Goal: Task Accomplishment & Management: Manage account settings

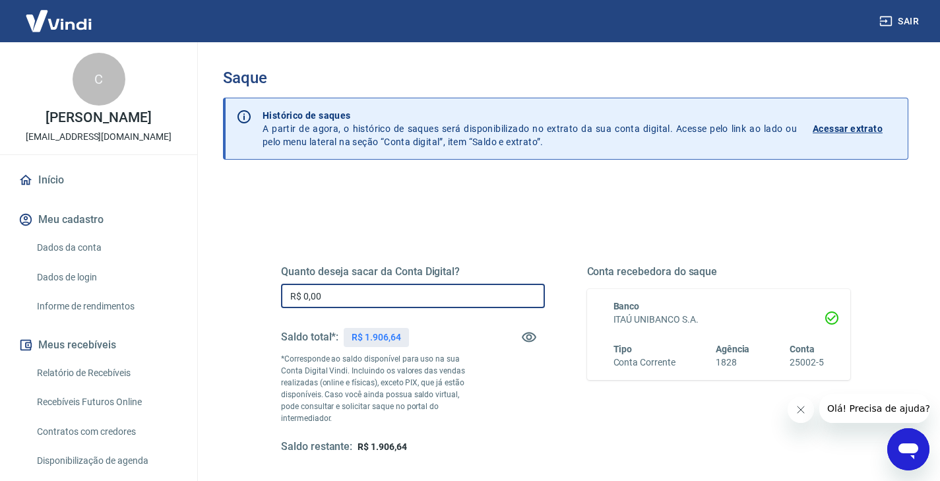
drag, startPoint x: 303, startPoint y: 301, endPoint x: 251, endPoint y: 299, distance: 52.1
click at [251, 299] on div "Quanto deseja sacar da Conta Digital? R$ 0,00 ​ Saldo total*: R$ 1.906,64 *Corr…" at bounding box center [565, 366] width 632 height 319
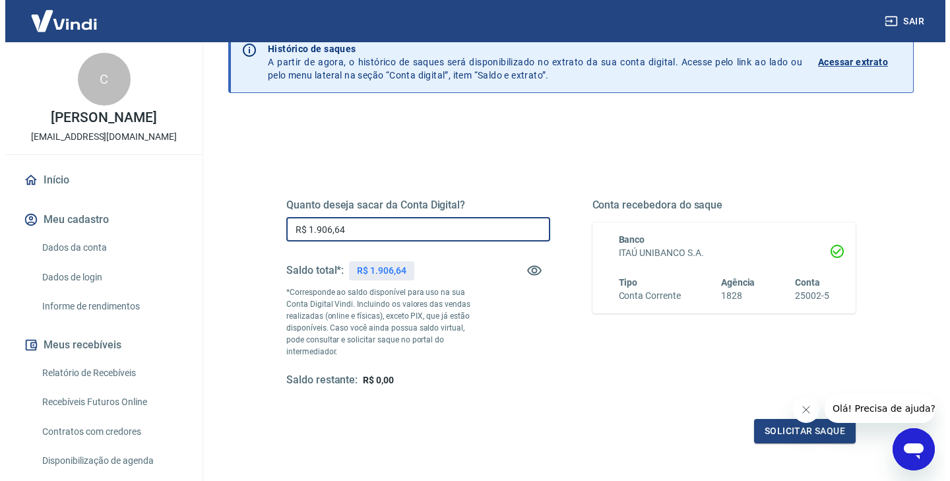
scroll to position [171, 0]
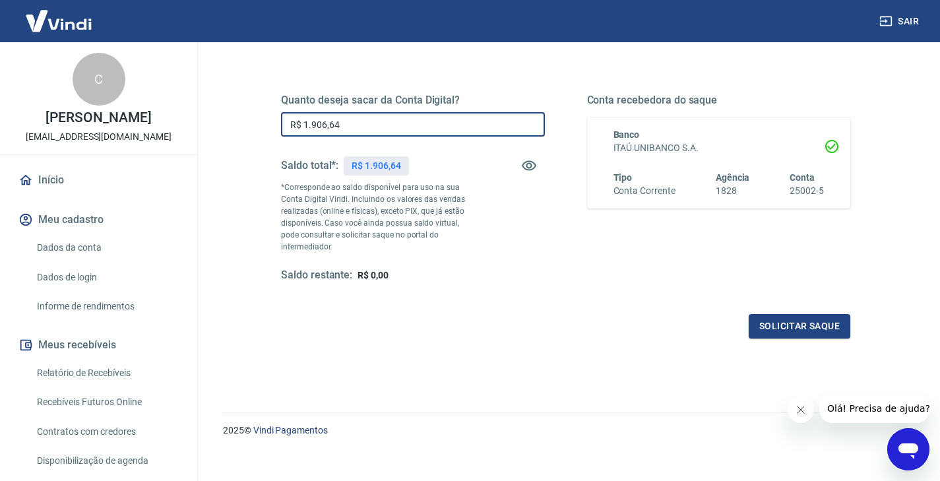
type input "R$ 1.906,64"
drag, startPoint x: 1587, startPoint y: 761, endPoint x: 801, endPoint y: 406, distance: 862.4
click at [801, 406] on icon "Fechar mensagem da empresa" at bounding box center [800, 409] width 11 height 11
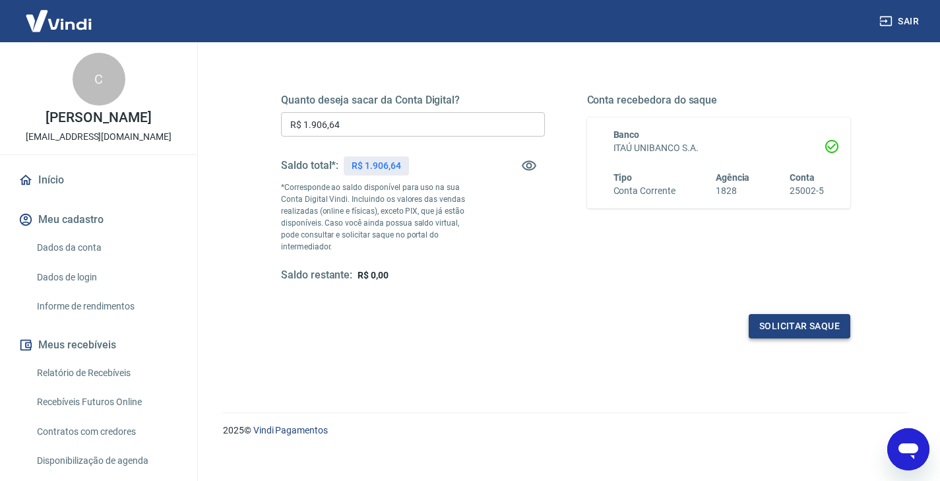
click at [802, 316] on button "Solicitar saque" at bounding box center [799, 326] width 102 height 24
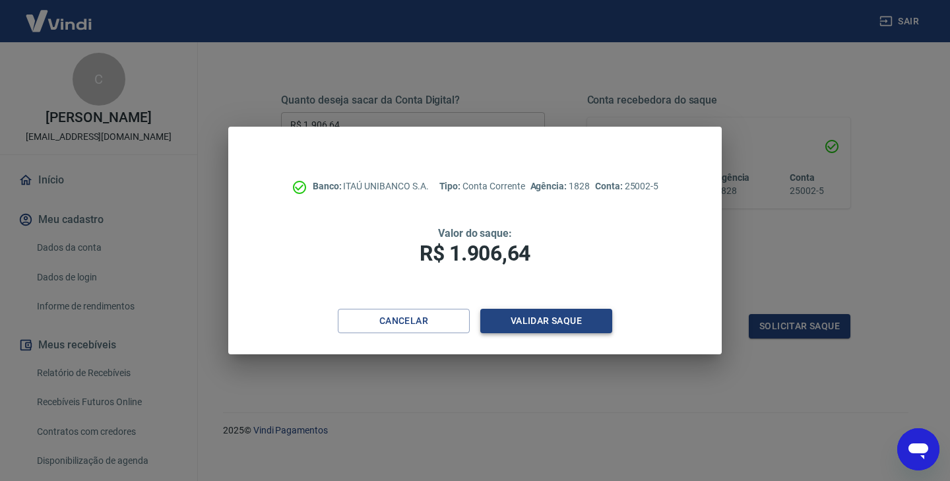
click at [589, 322] on button "Validar saque" at bounding box center [546, 321] width 132 height 24
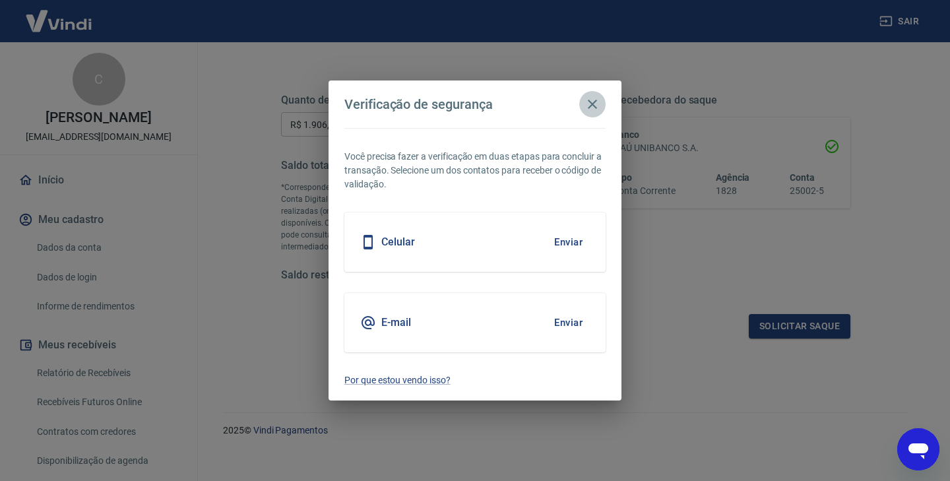
click at [589, 106] on icon "button" at bounding box center [592, 104] width 9 height 9
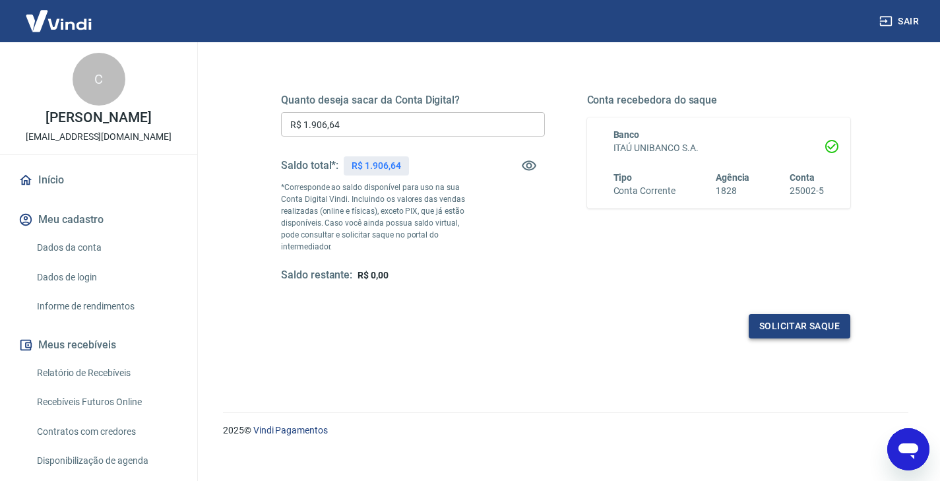
click at [794, 314] on button "Solicitar saque" at bounding box center [799, 326] width 102 height 24
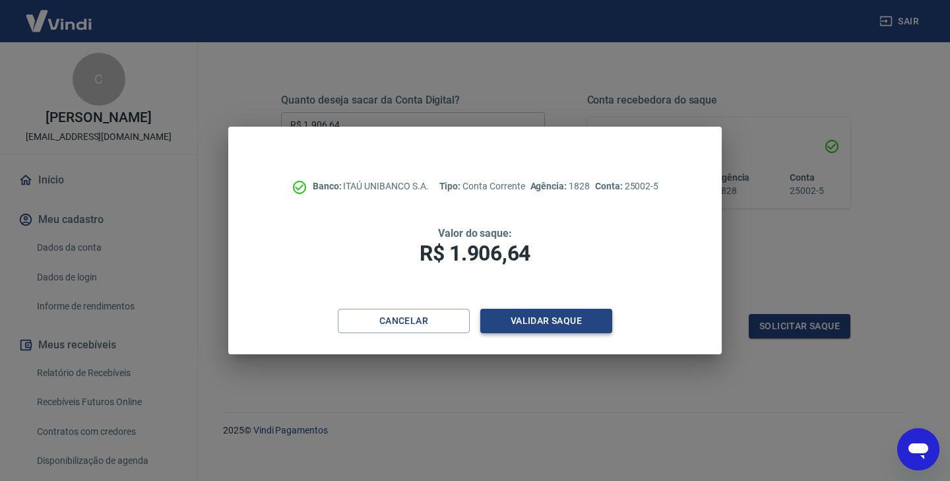
click at [523, 321] on button "Validar saque" at bounding box center [546, 321] width 132 height 24
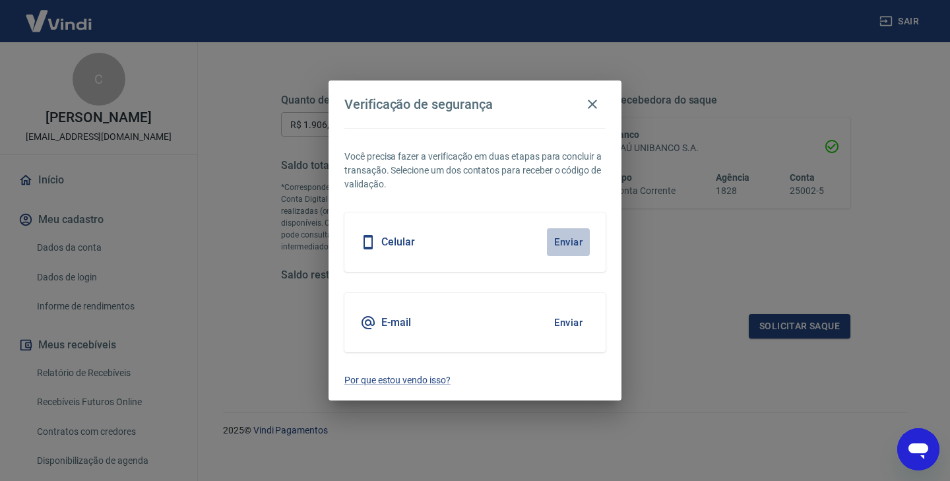
click at [556, 243] on button "Enviar" at bounding box center [568, 242] width 43 height 28
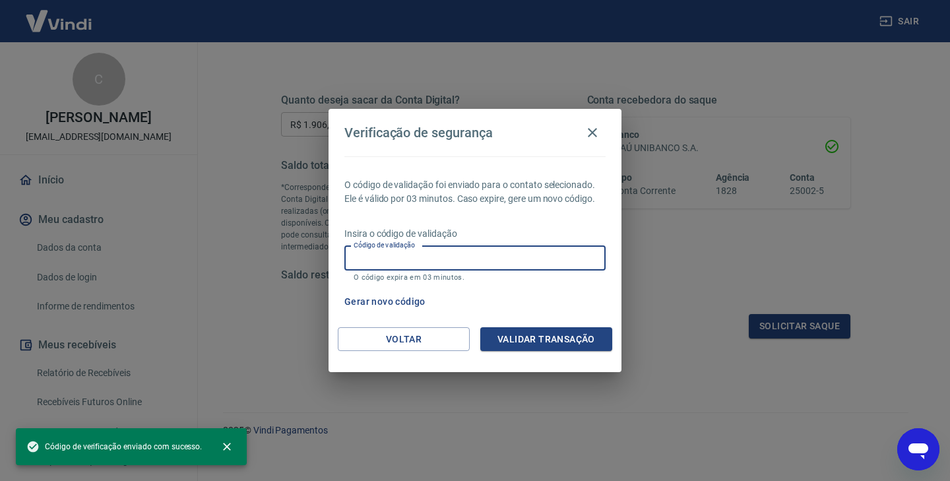
click at [492, 255] on input "Código de validação" at bounding box center [474, 258] width 261 height 24
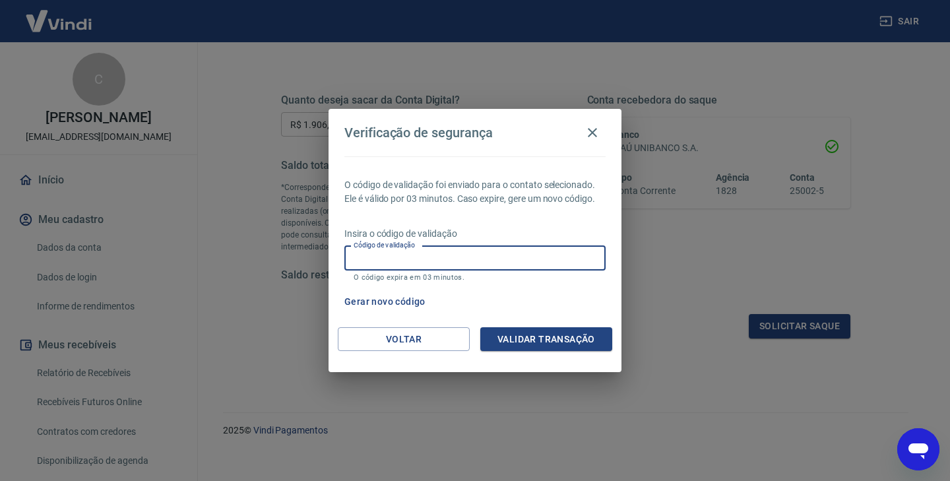
click at [457, 260] on input "Código de validação" at bounding box center [474, 258] width 261 height 24
click at [507, 253] on input "Código de validação" at bounding box center [474, 258] width 261 height 24
type input "775887"
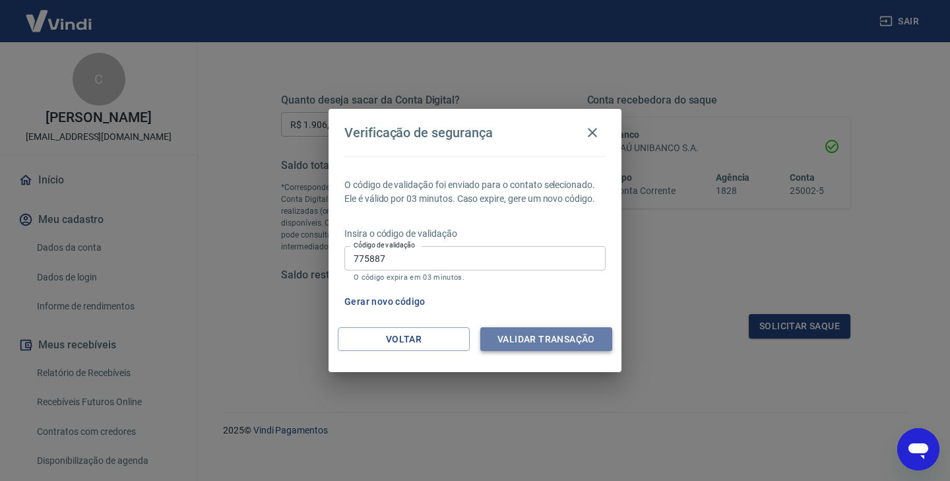
click at [577, 349] on button "Validar transação" at bounding box center [546, 339] width 132 height 24
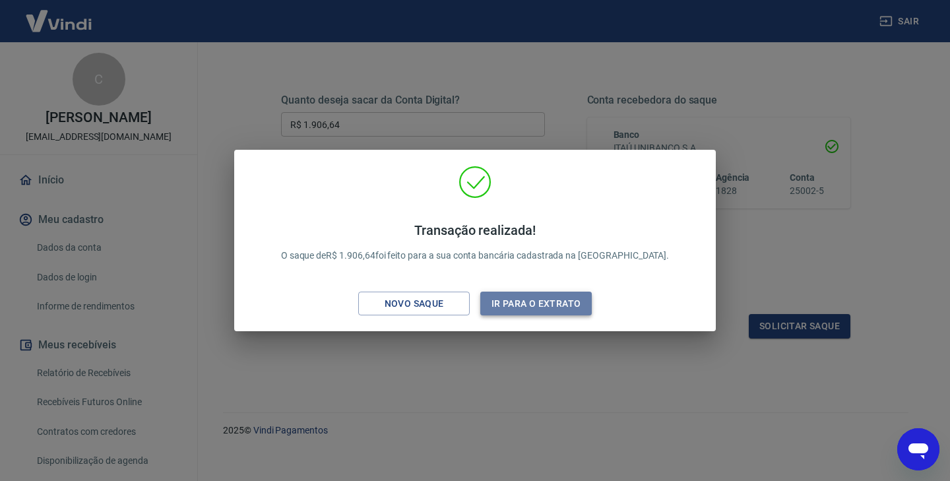
click at [530, 303] on button "Ir para o extrato" at bounding box center [535, 303] width 111 height 24
